Goal: Information Seeking & Learning: Learn about a topic

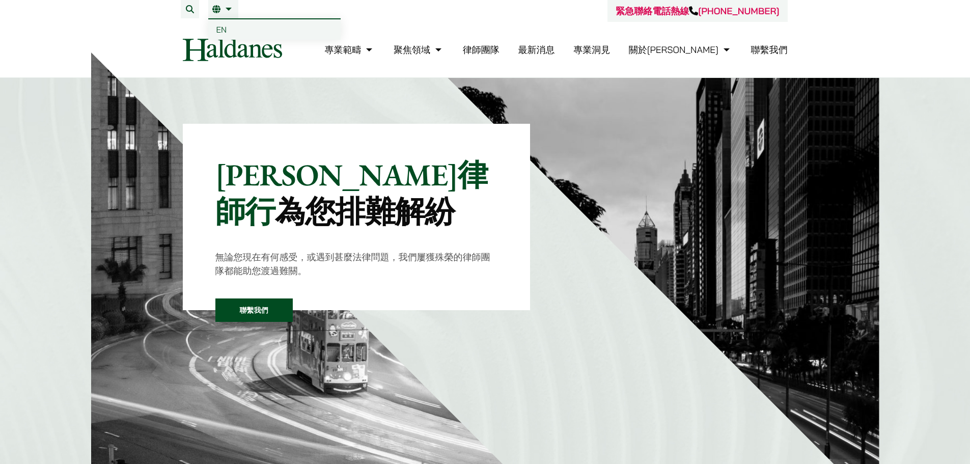
click at [221, 17] on li "繁 EN" at bounding box center [223, 9] width 30 height 18
drag, startPoint x: 223, startPoint y: 27, endPoint x: 235, endPoint y: 35, distance: 13.8
click at [223, 26] on span "EN" at bounding box center [221, 29] width 11 height 10
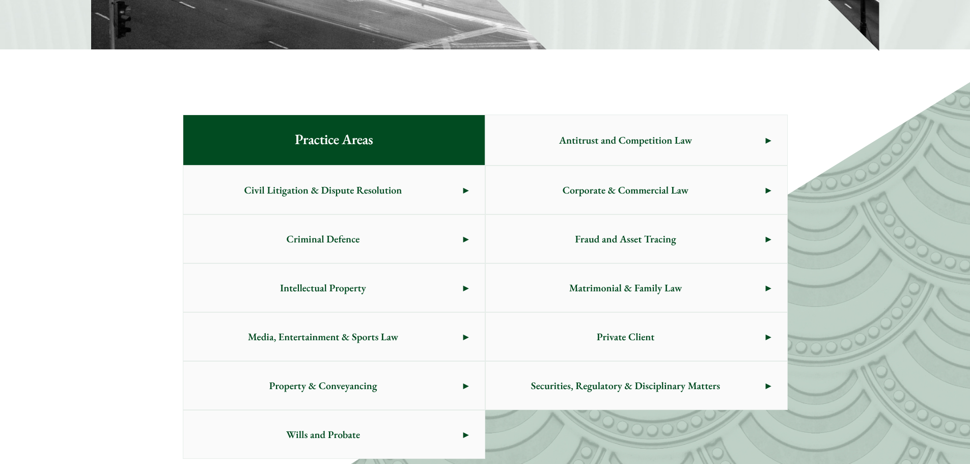
scroll to position [560, 0]
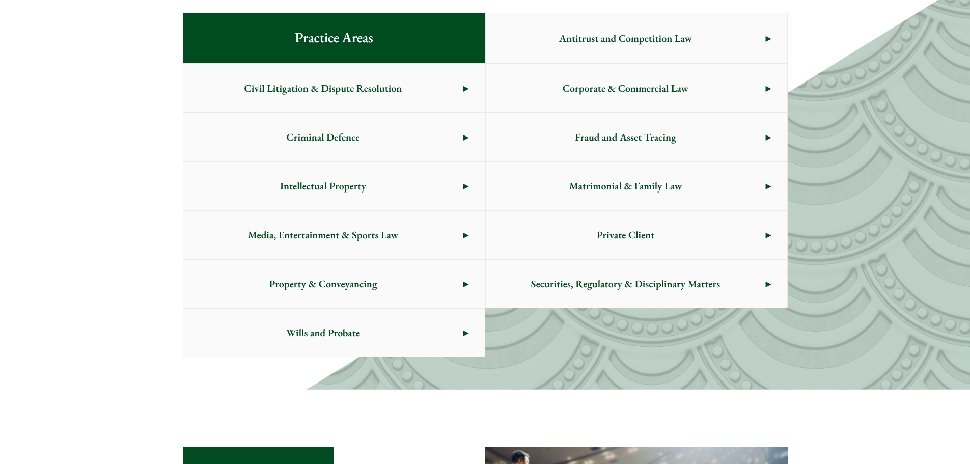
click at [441, 328] on span "Wills and Probate" at bounding box center [323, 332] width 280 height 48
click at [590, 223] on span "Private Client" at bounding box center [626, 235] width 280 height 48
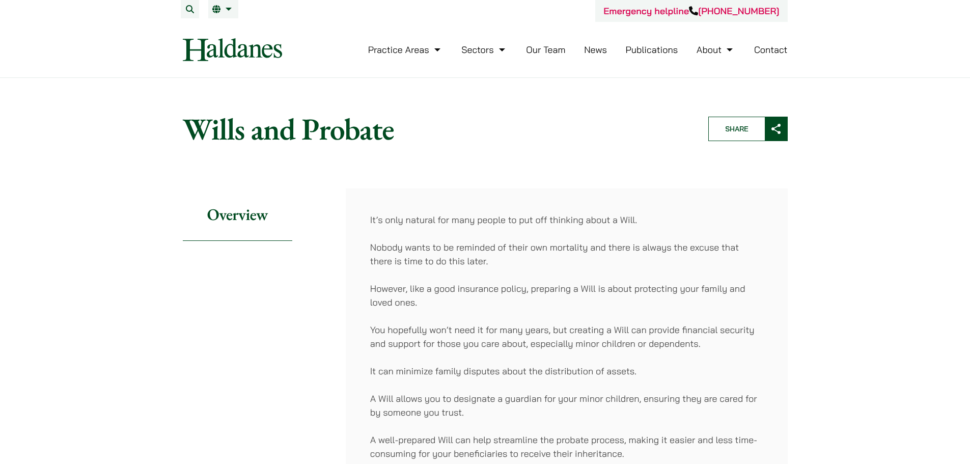
scroll to position [51, 0]
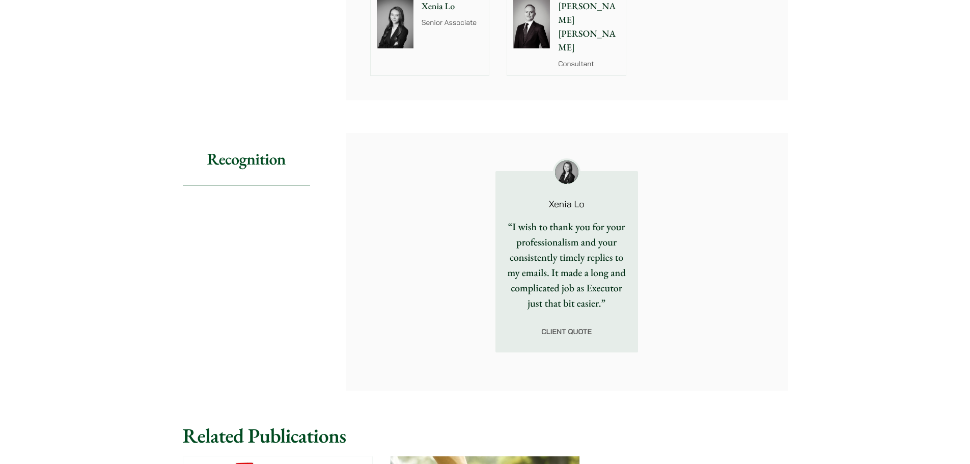
scroll to position [814, 0]
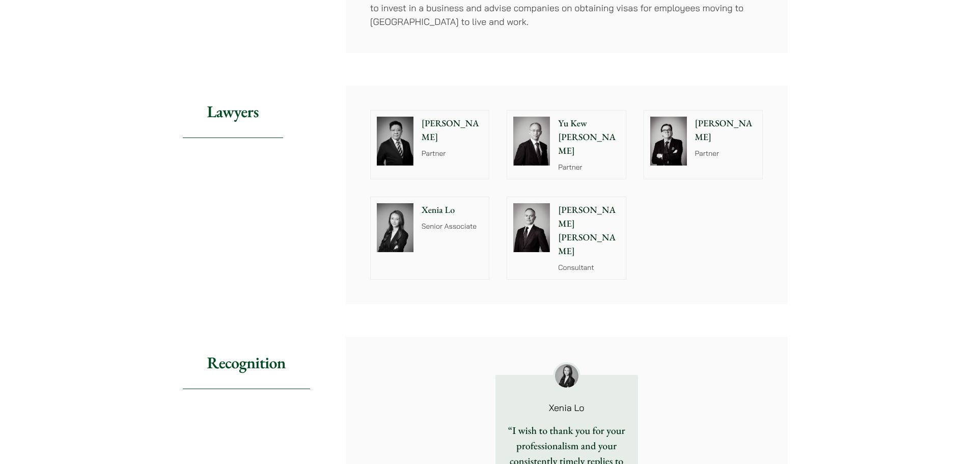
click at [395, 223] on img at bounding box center [395, 227] width 37 height 49
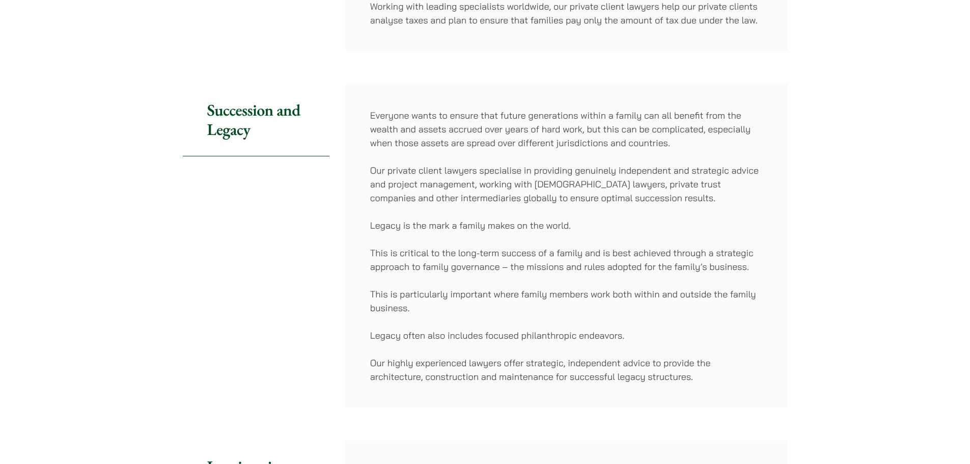
scroll to position [0, 0]
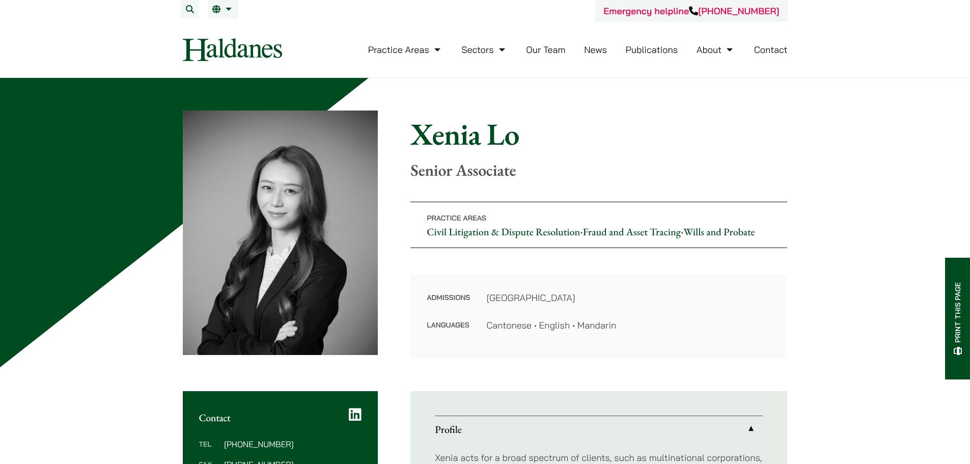
scroll to position [305, 0]
